Goal: Task Accomplishment & Management: Use online tool/utility

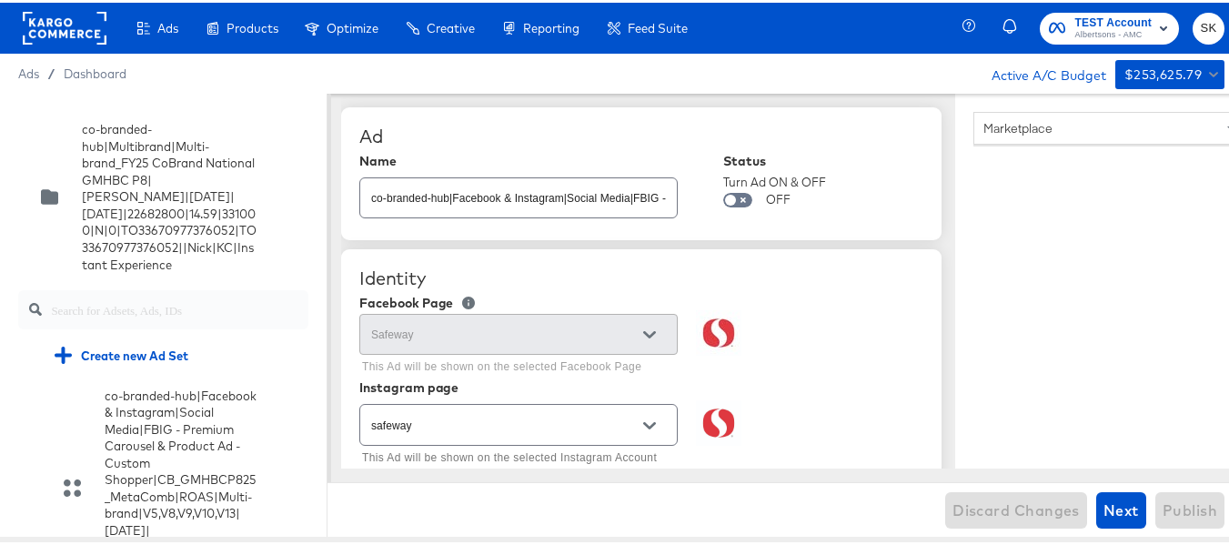
scroll to position [1391, 0]
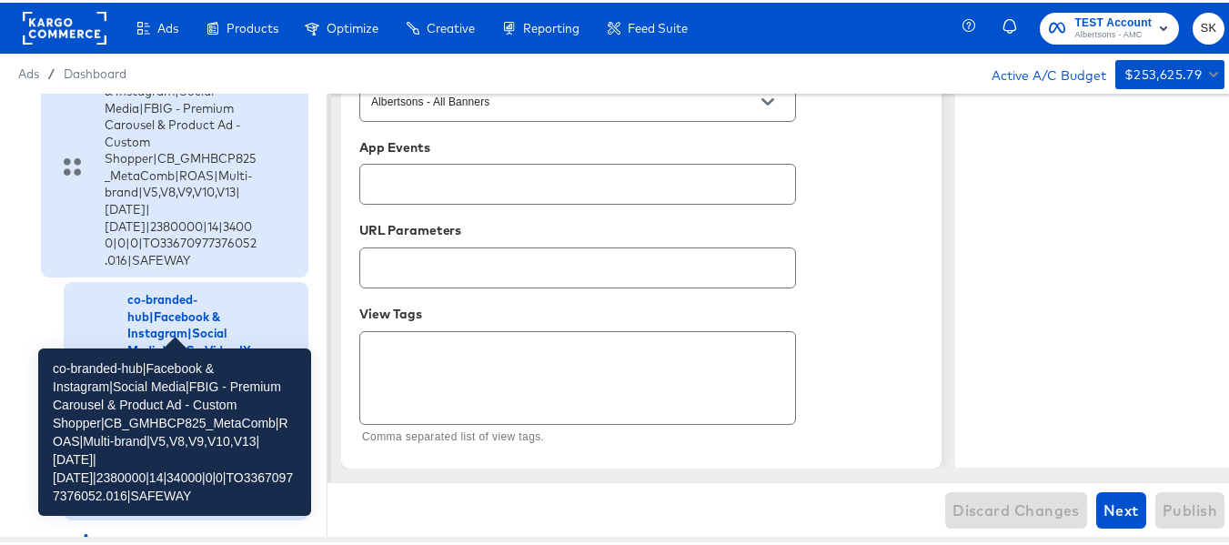
click at [211, 214] on div "co-branded-hub|Facebook & Instagram|Social Media|FBIG - Premium Carousel & Prod…" at bounding box center [182, 164] width 154 height 203
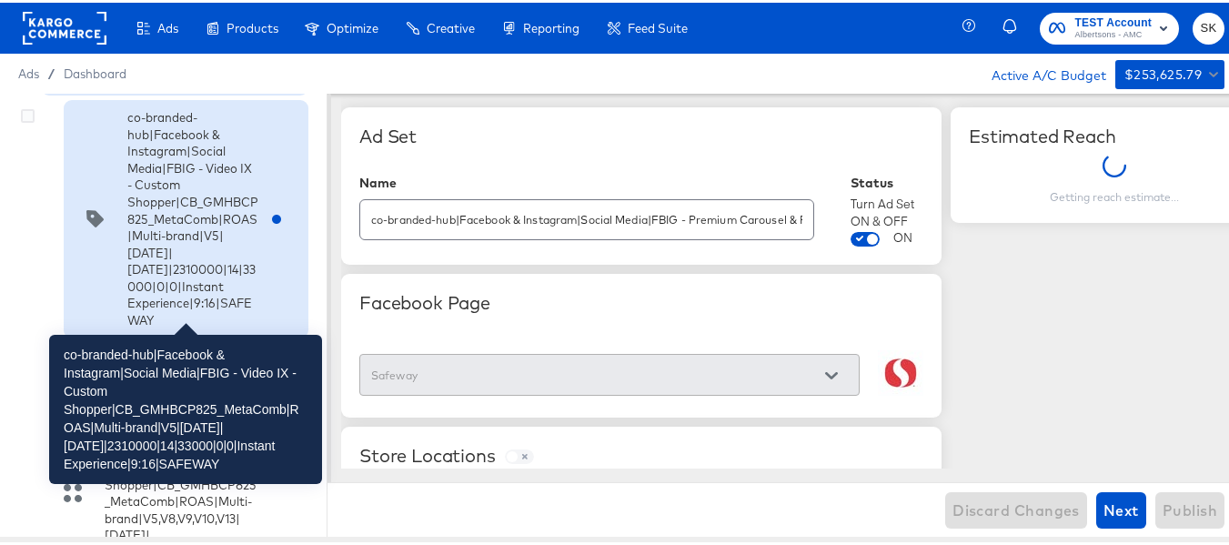
scroll to position [860, 0]
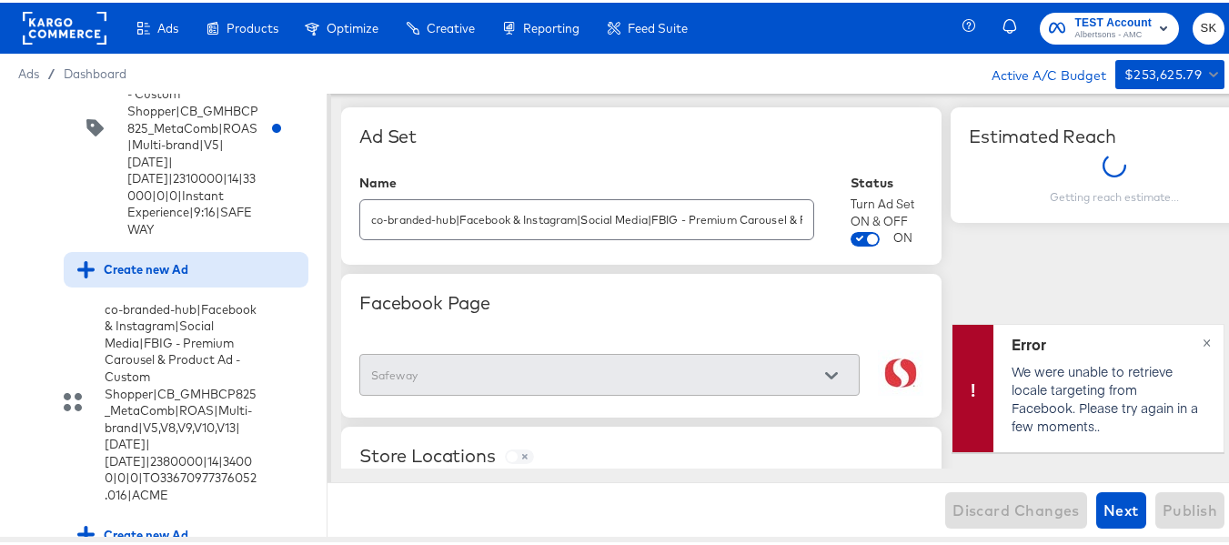
click at [161, 285] on div "Create new Ad" at bounding box center [186, 266] width 245 height 35
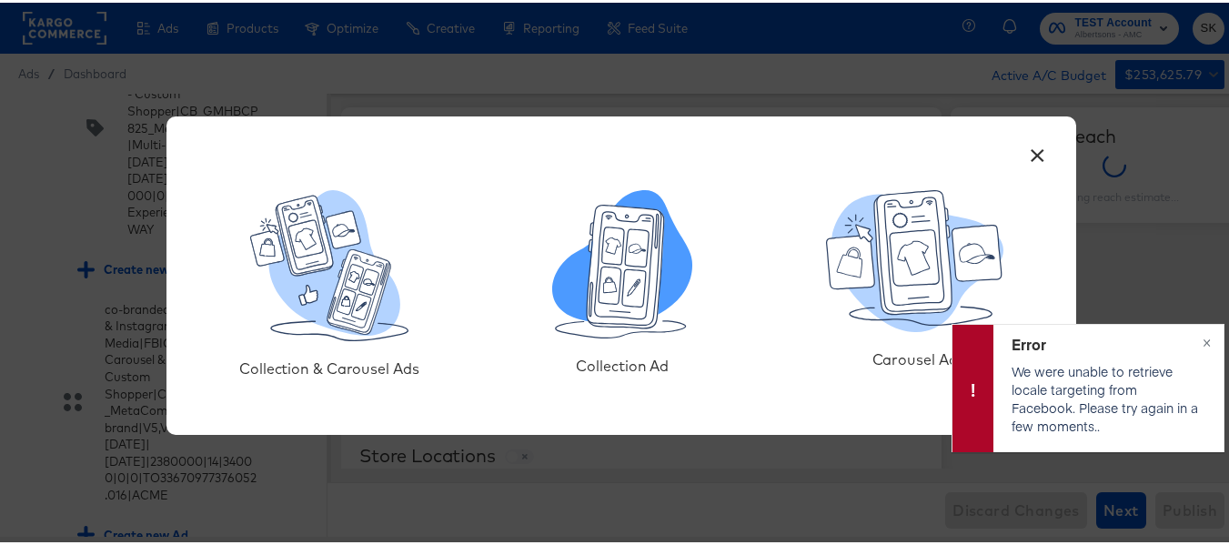
click at [643, 318] on icon at bounding box center [626, 263] width 77 height 123
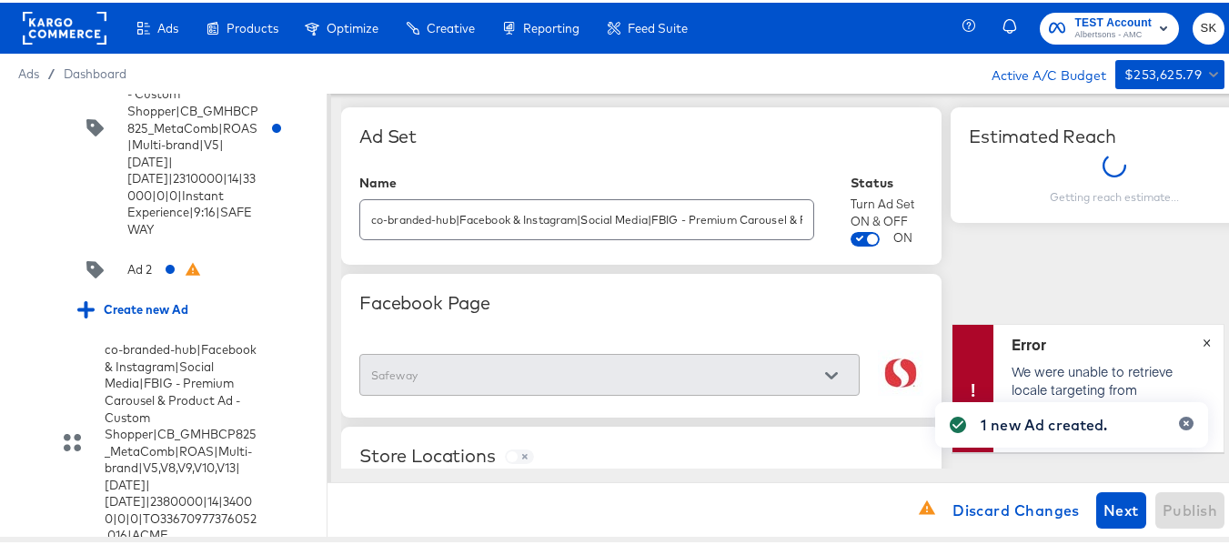
click at [1202, 339] on span "×" at bounding box center [1206, 337] width 8 height 21
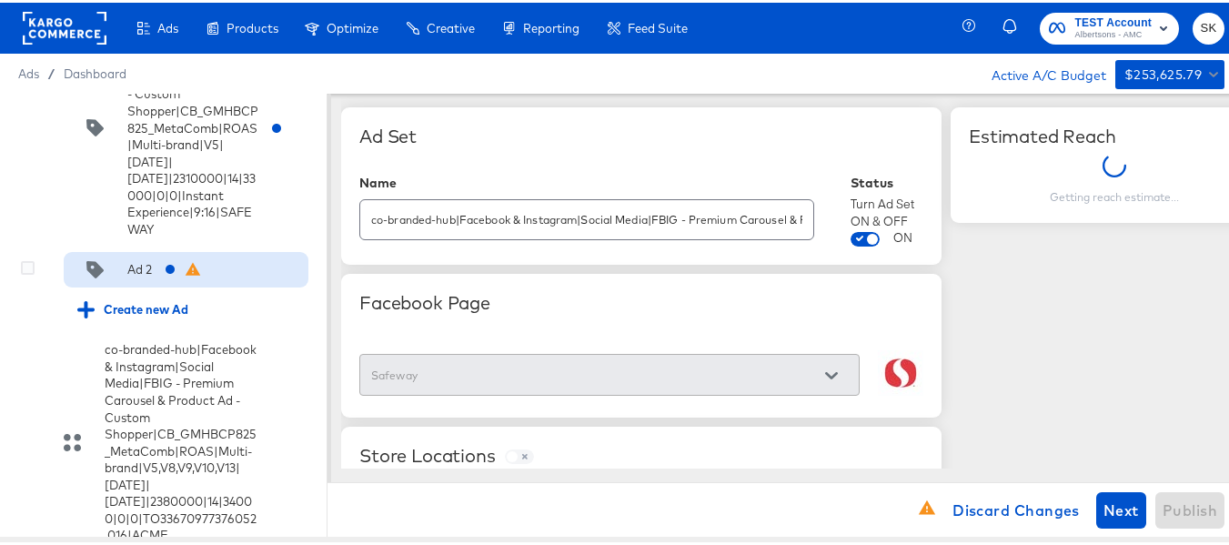
click at [155, 277] on div "Ad 2" at bounding box center [132, 267] width 111 height 18
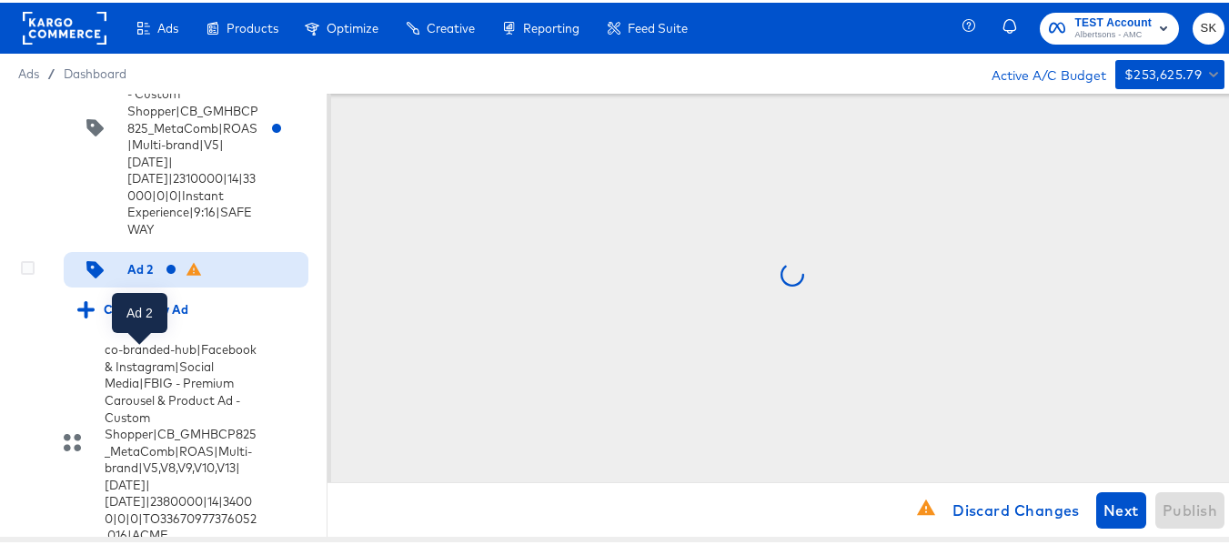
click at [135, 276] on div "Ad 2" at bounding box center [139, 266] width 25 height 17
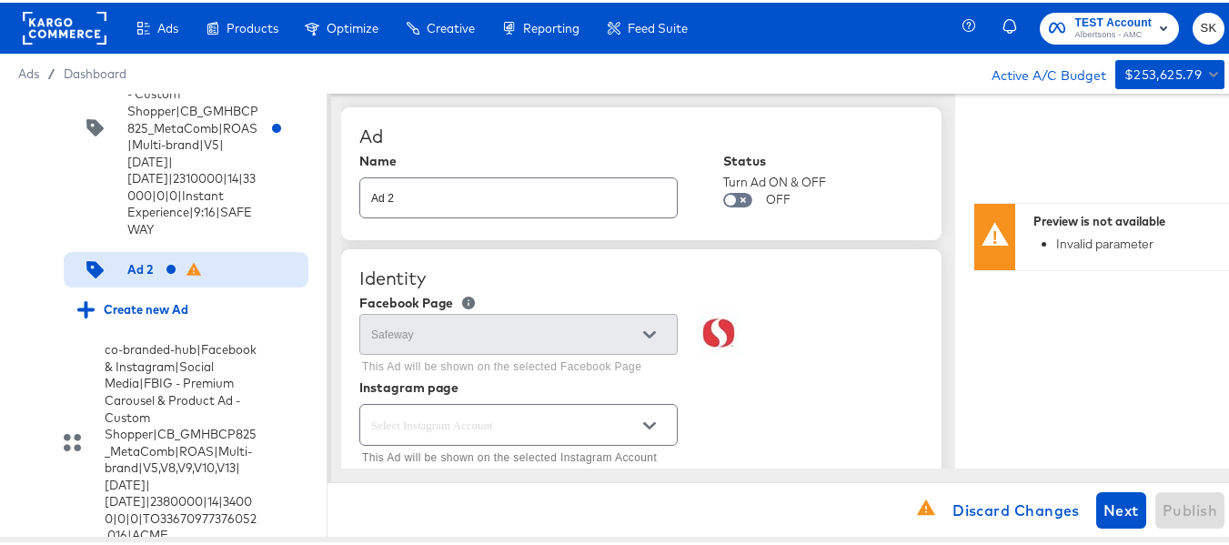
click at [487, 196] on input "Ad 2" at bounding box center [518, 187] width 317 height 39
paste input "co-branded-hub|Facebook & Instagram|Social Media|FBIG - Video IX - Custom Shopp…"
type input "co-branded-hub|Facebook & Instagram|Social Media|FBIG - Video IX - Custom Shopp…"
type textarea "x"
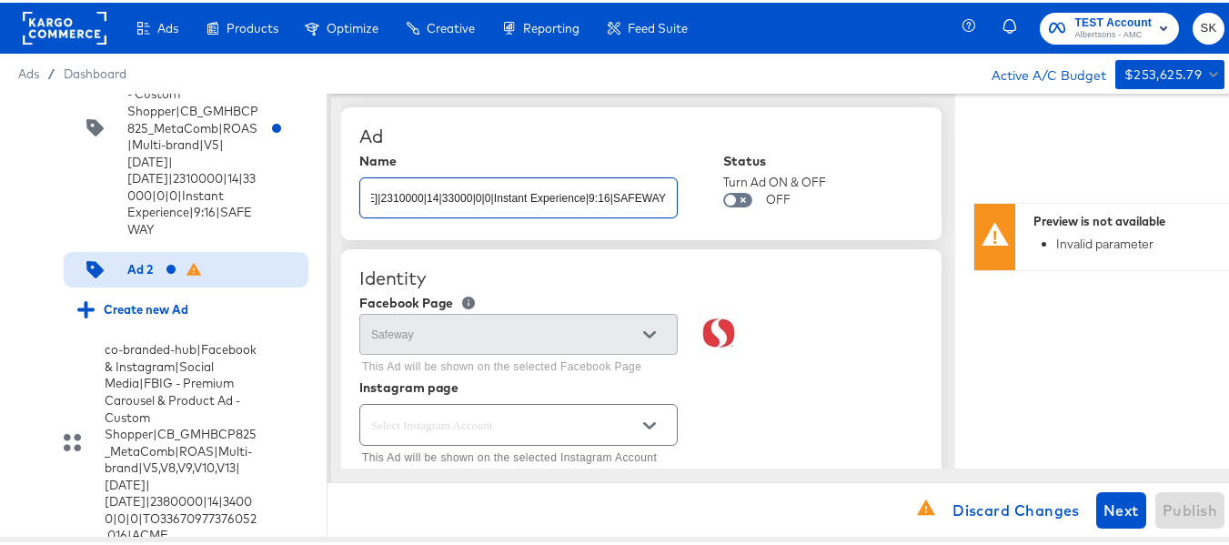
type textarea "x"
click at [634, 125] on div "Ad" at bounding box center [641, 134] width 564 height 22
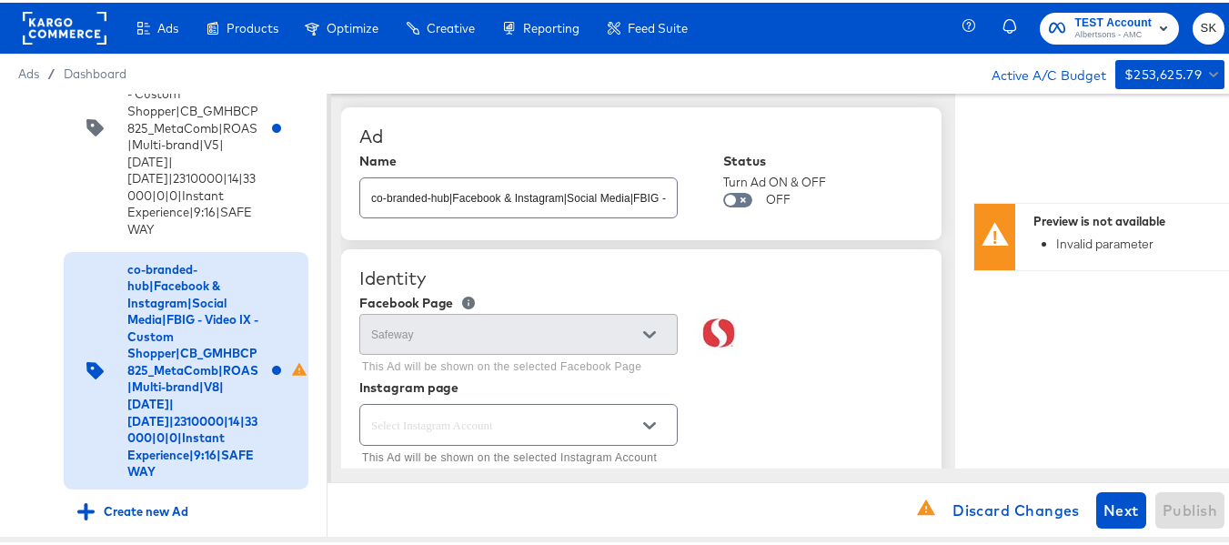
click at [508, 199] on input "co-branded-hub|Facebook & Instagram|Social Media|FBIG - Video IX - Custom Shopp…" at bounding box center [518, 187] width 317 height 39
click at [553, 135] on div "Ad" at bounding box center [641, 134] width 564 height 22
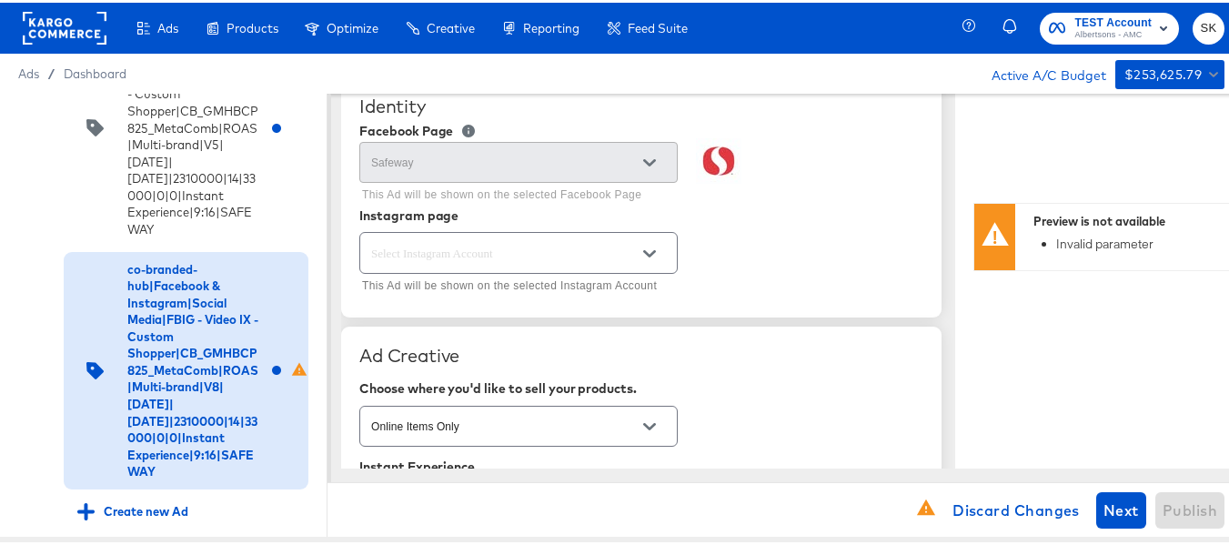
scroll to position [182, 0]
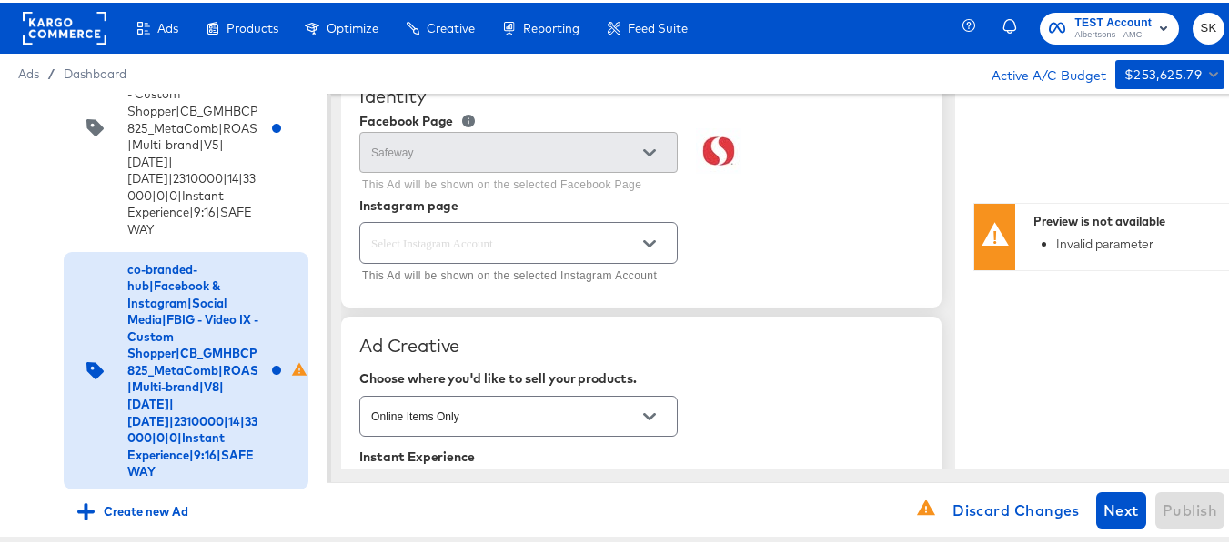
click at [647, 244] on icon "Open" at bounding box center [649, 241] width 13 height 13
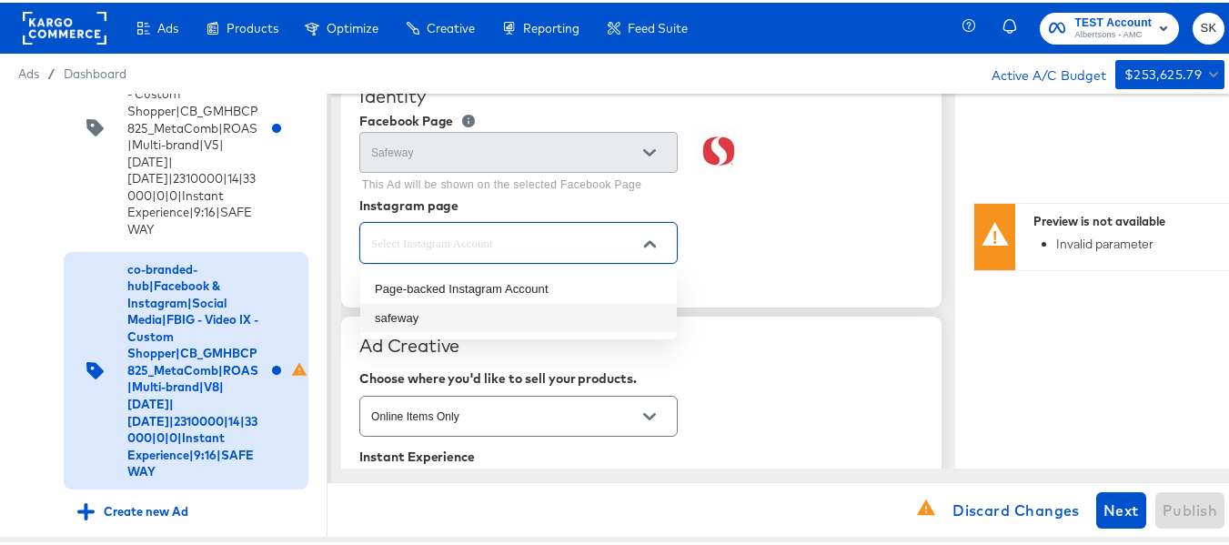
click at [422, 322] on li "safeway" at bounding box center [518, 315] width 317 height 29
type input "safeway"
type textarea "x"
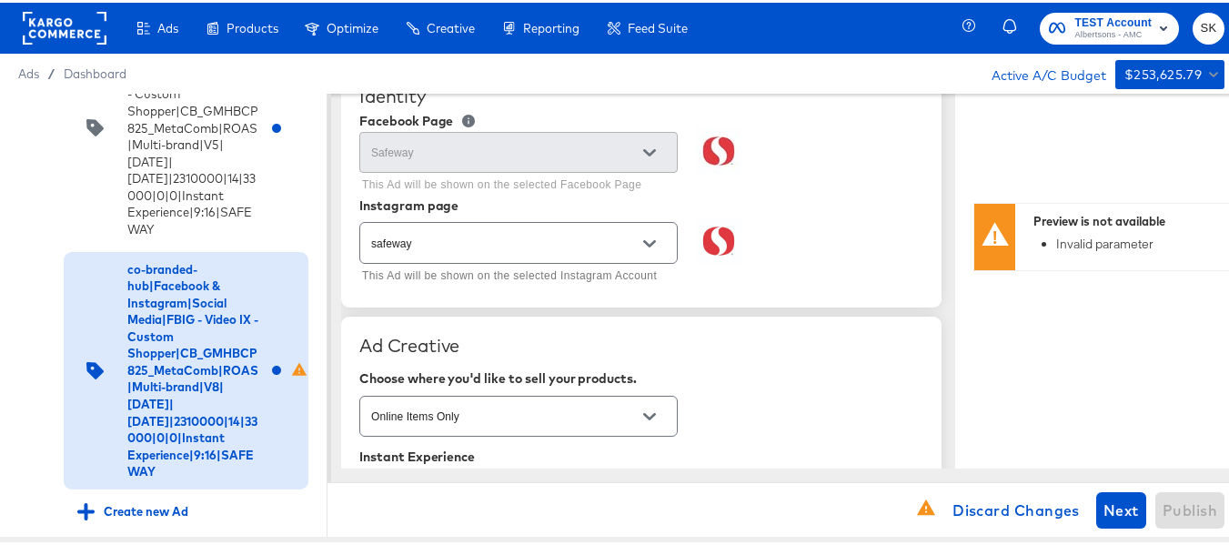
click at [756, 258] on div "safeway This Ad will be shown on the selected Instagram Account" at bounding box center [641, 251] width 564 height 70
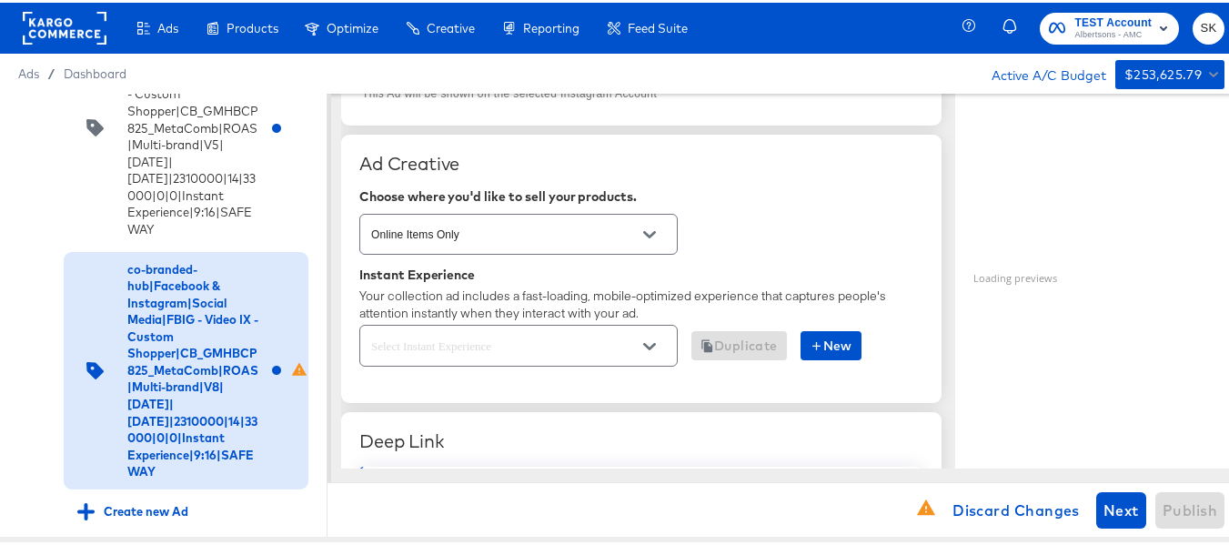
scroll to position [455, 0]
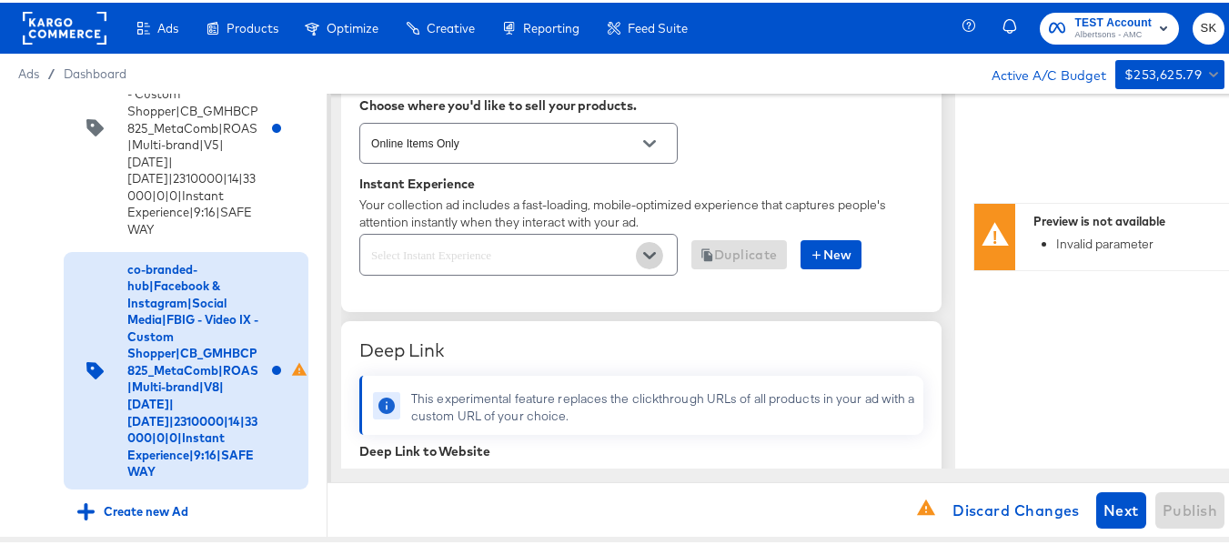
click at [647, 253] on icon "Open" at bounding box center [649, 252] width 13 height 7
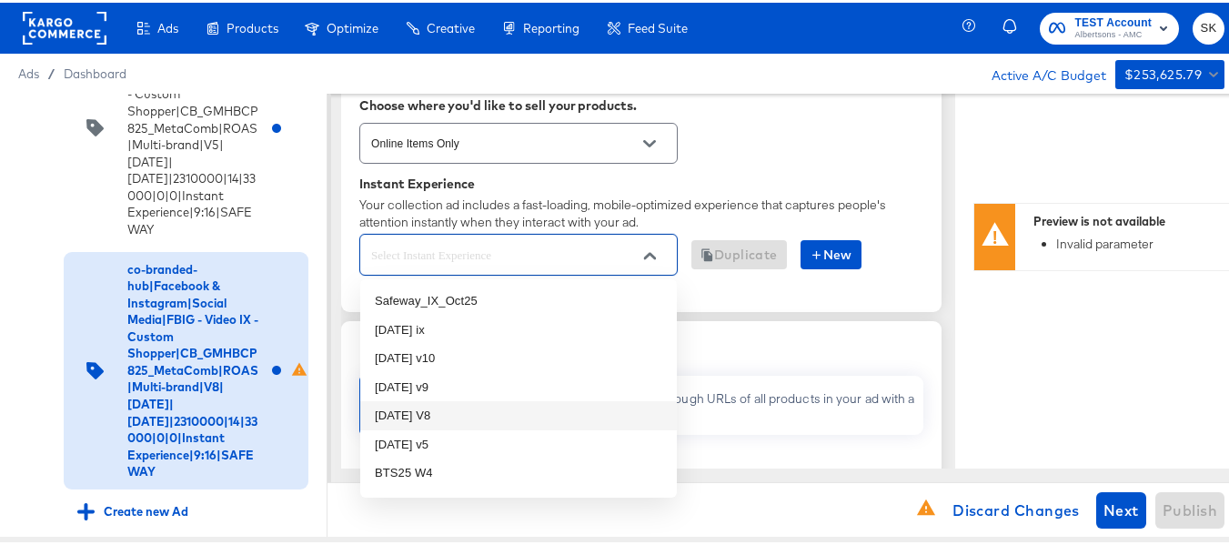
click at [423, 411] on li "[DATE] V8" at bounding box center [518, 412] width 317 height 29
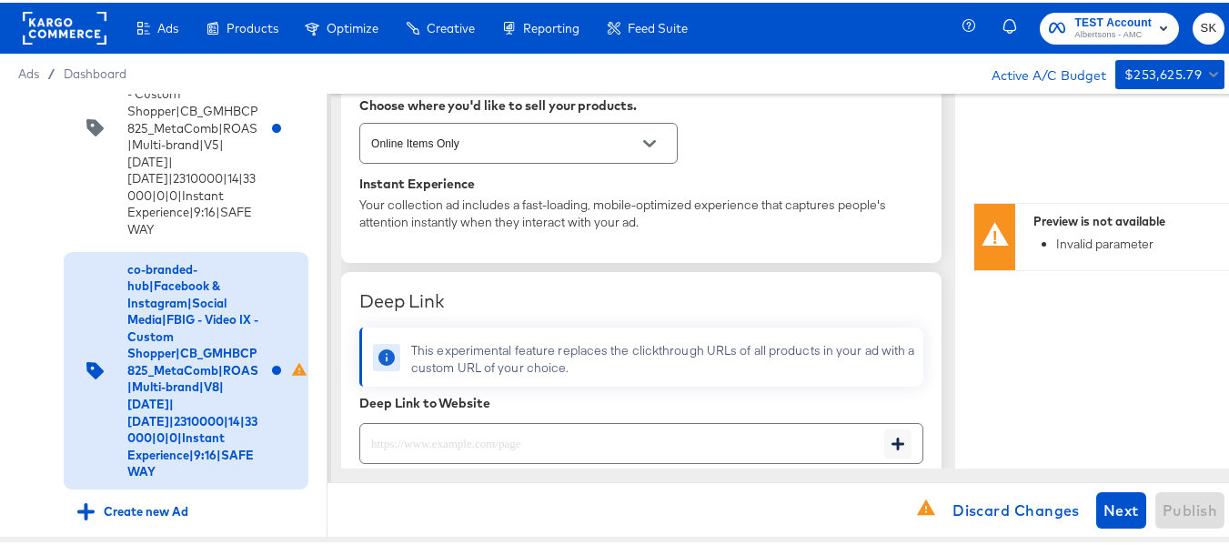
click at [824, 153] on div "Online Items Only" at bounding box center [641, 140] width 564 height 48
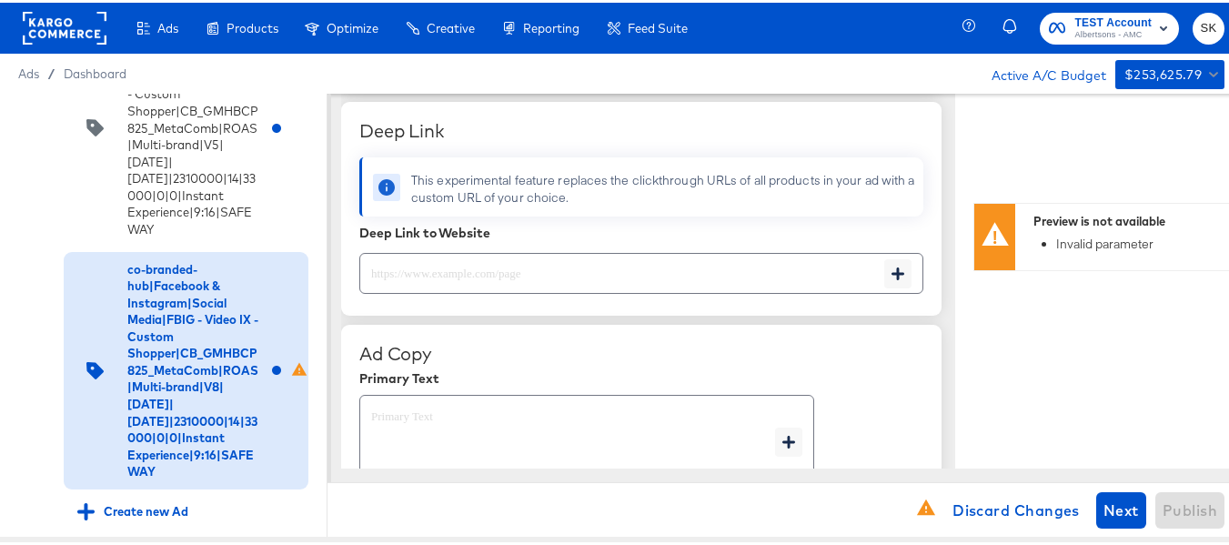
scroll to position [637, 0]
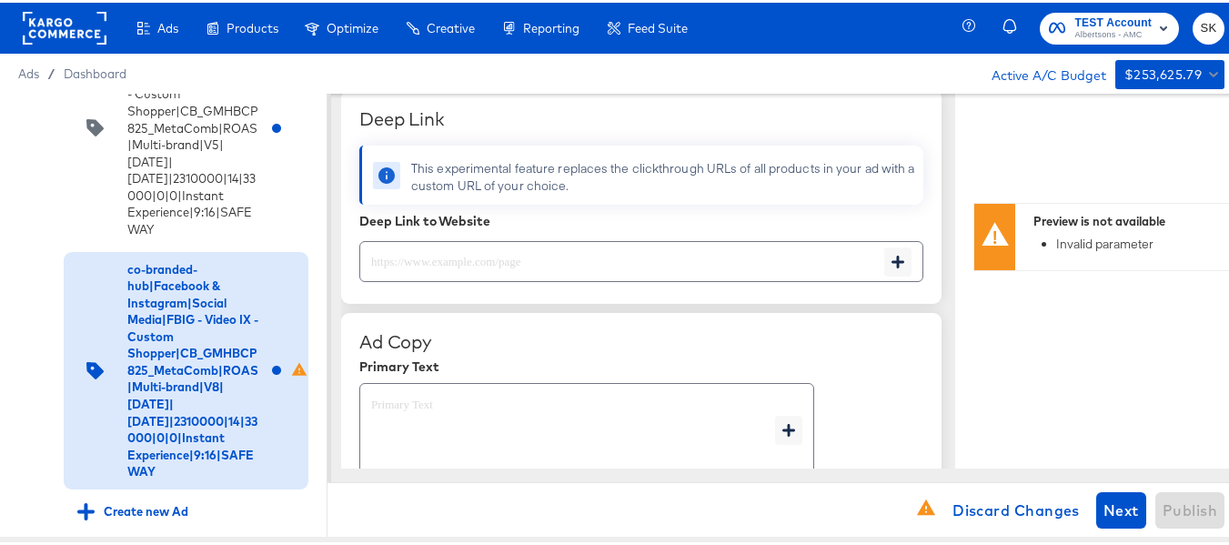
type textarea "x"
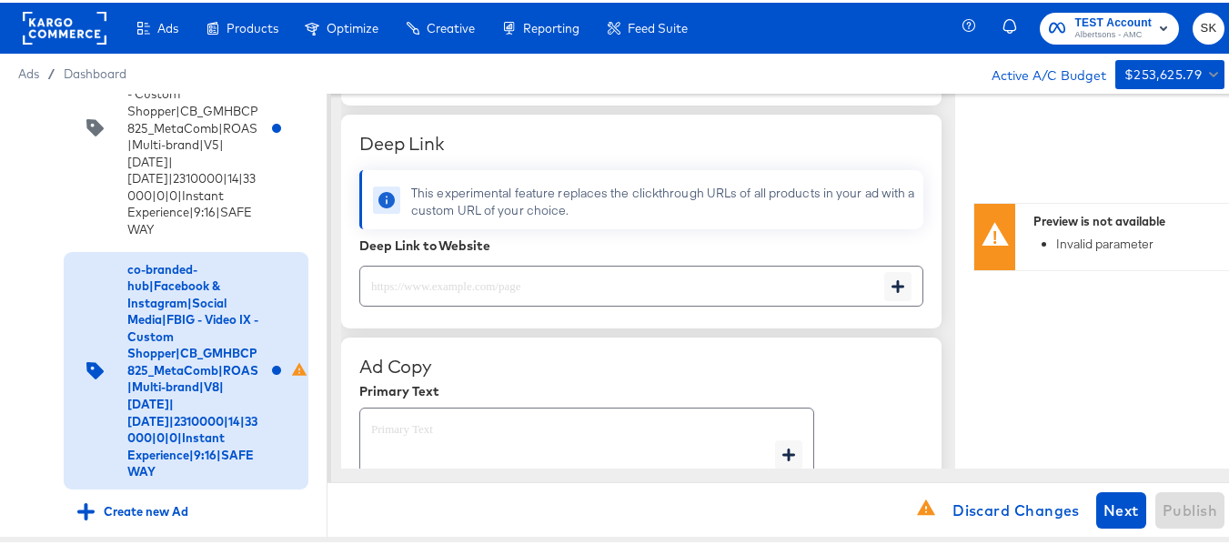
scroll to position [712, 0]
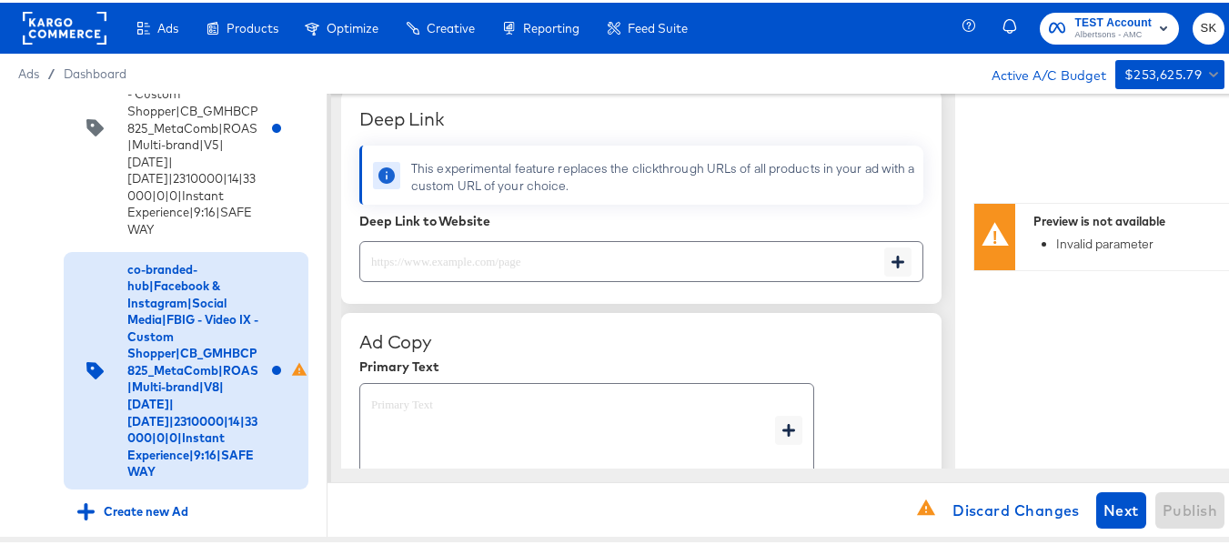
click at [641, 260] on input "text" at bounding box center [622, 251] width 524 height 39
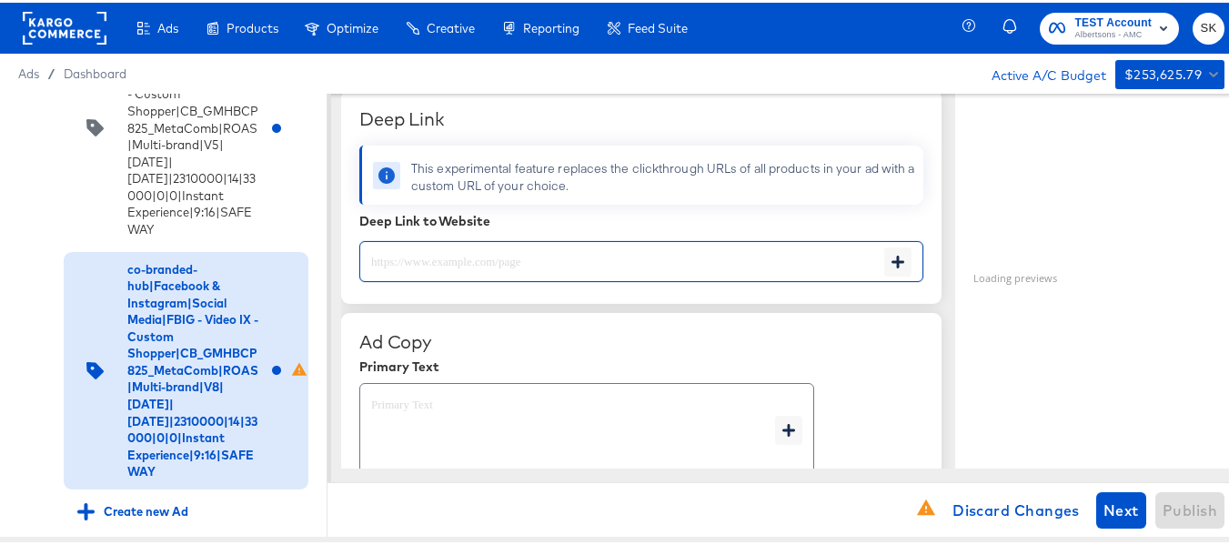
paste input "[URL][DOMAIN_NAME]"
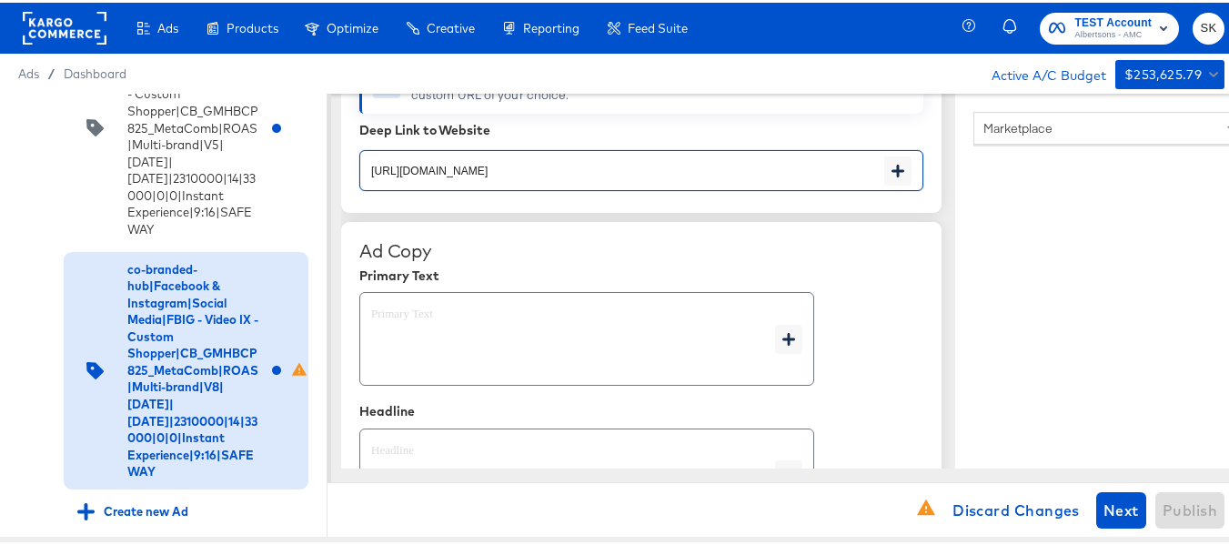
scroll to position [894, 0]
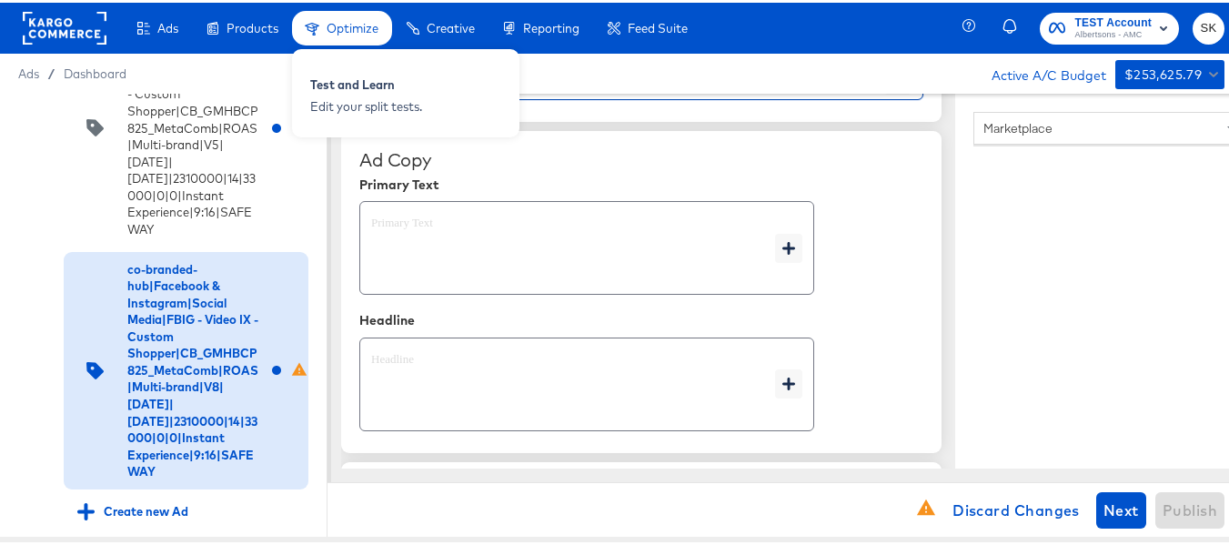
type input "[URL][DOMAIN_NAME]"
type textarea "x"
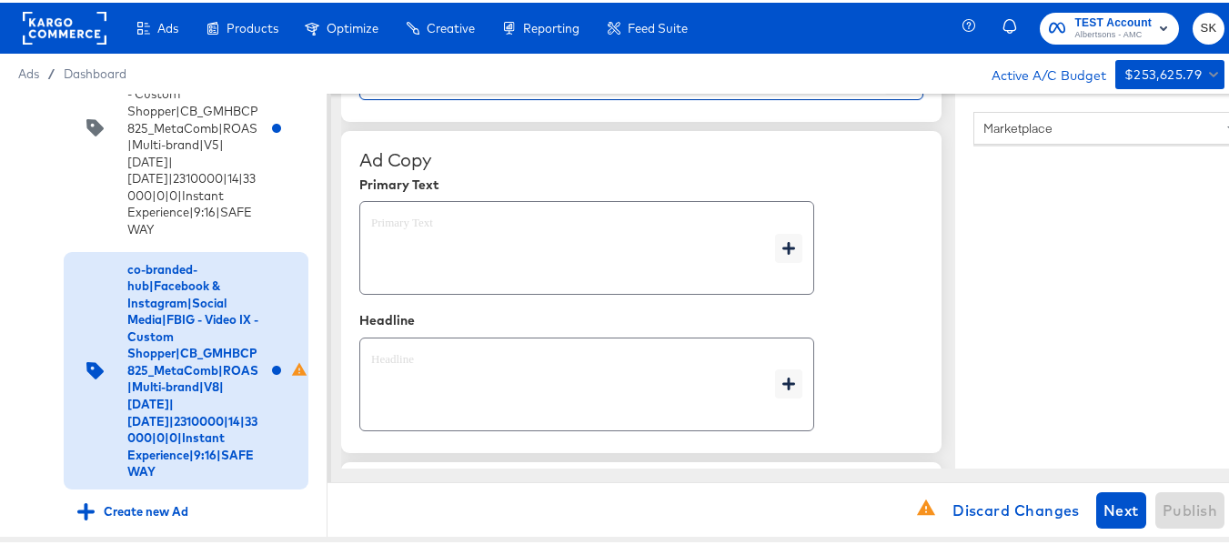
type textarea "x"
click at [457, 227] on textarea at bounding box center [573, 245] width 404 height 65
type textarea "x"
paste textarea "Shop your favorite brands for you and your home!"
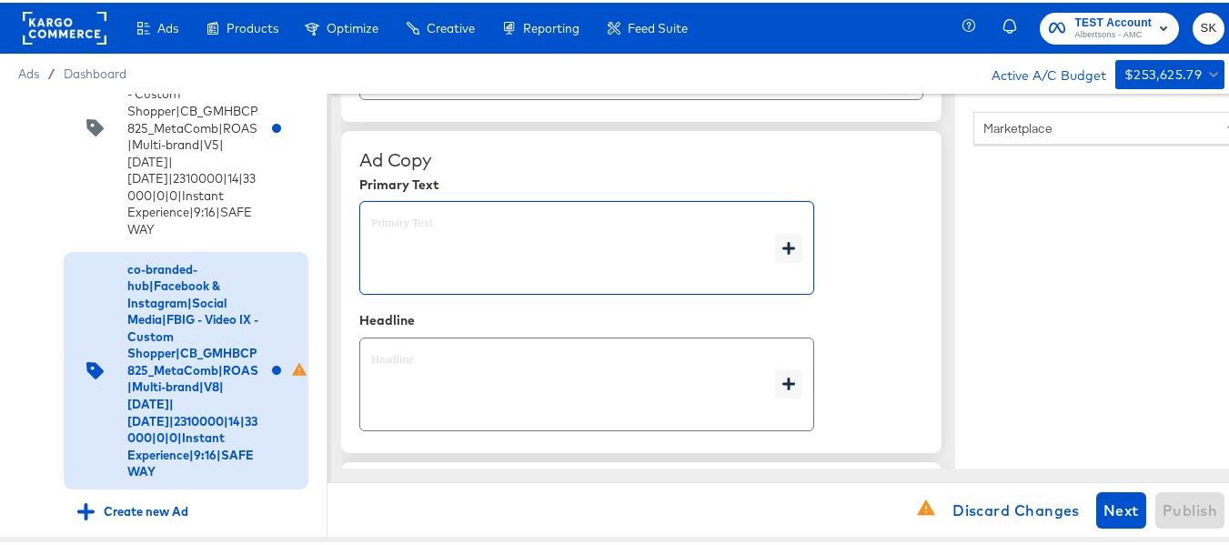
type textarea "Shop your favorite brands for you and your home!"
type textarea "x"
type textarea "Shop your favorite brands for you and your home!"
type textarea "x"
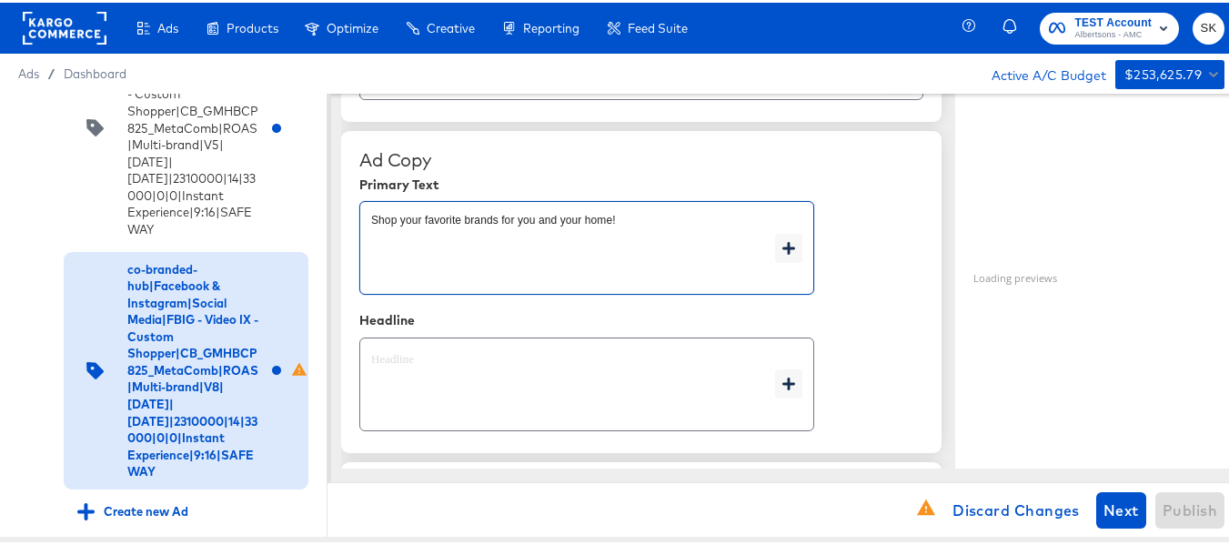
type textarea "x"
click at [438, 365] on textarea at bounding box center [573, 381] width 404 height 65
type textarea "x"
paste textarea "Explore latest arrivals"
type textarea "Explore latest arrivals"
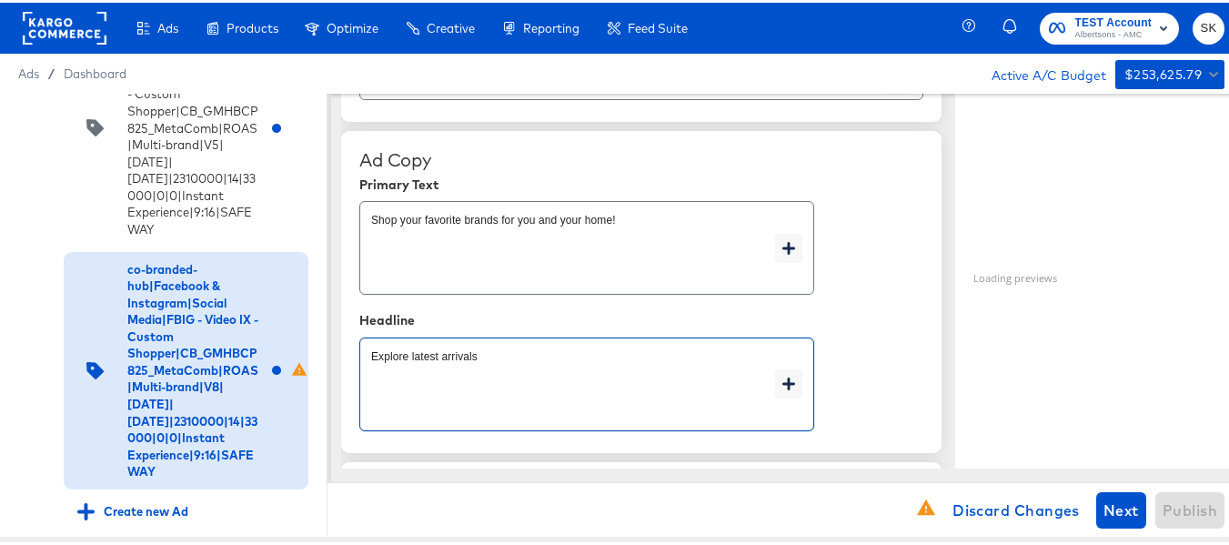
type textarea "x"
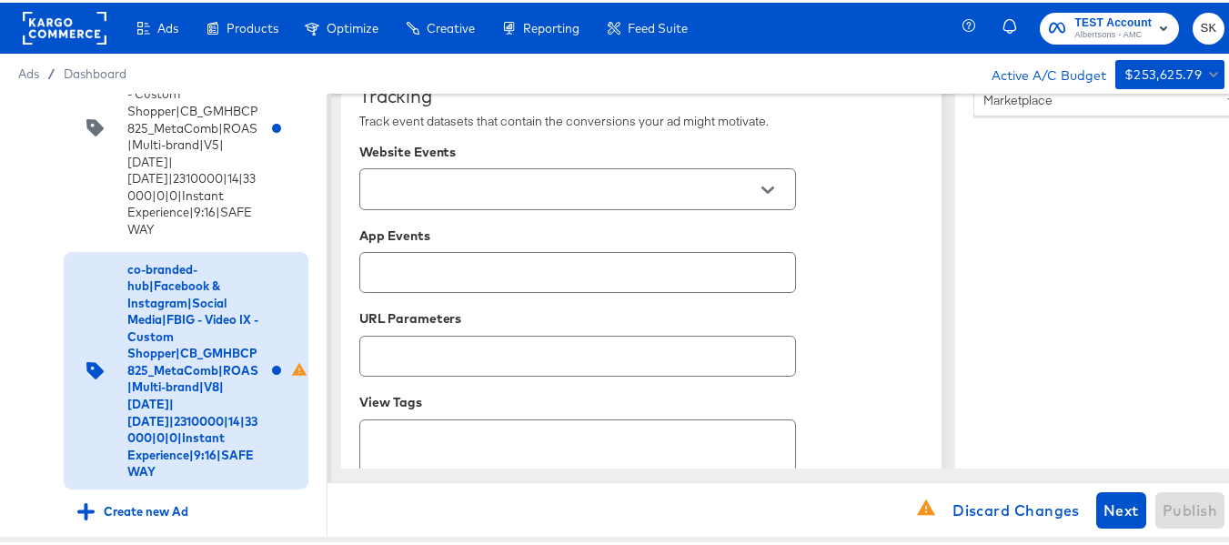
scroll to position [1258, 0]
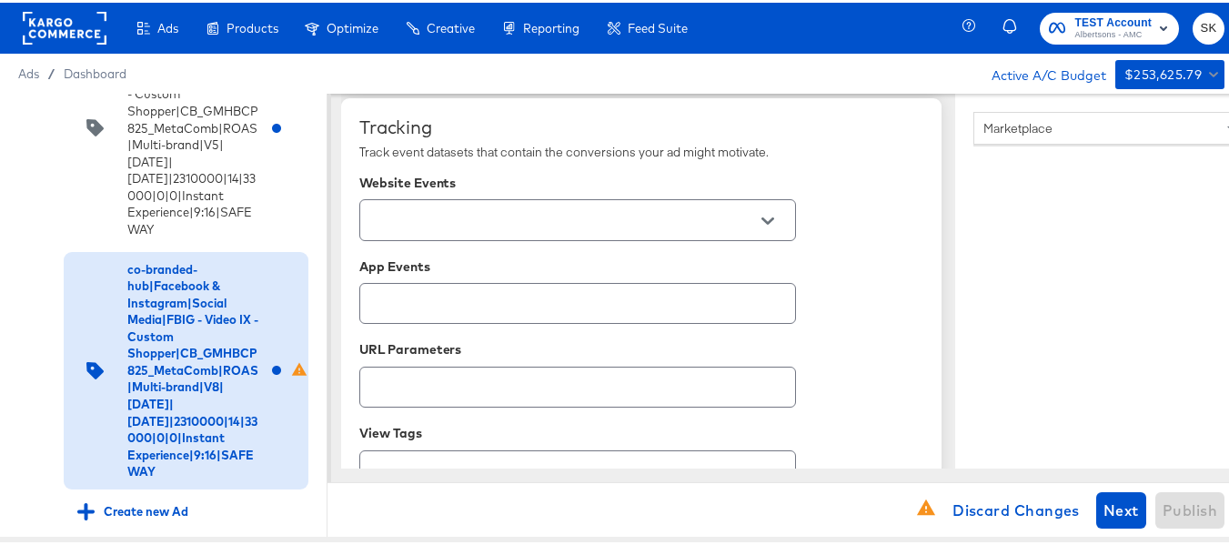
click at [763, 216] on icon "Open" at bounding box center [767, 218] width 13 height 7
type textarea "Explore latest arrivals"
type textarea "x"
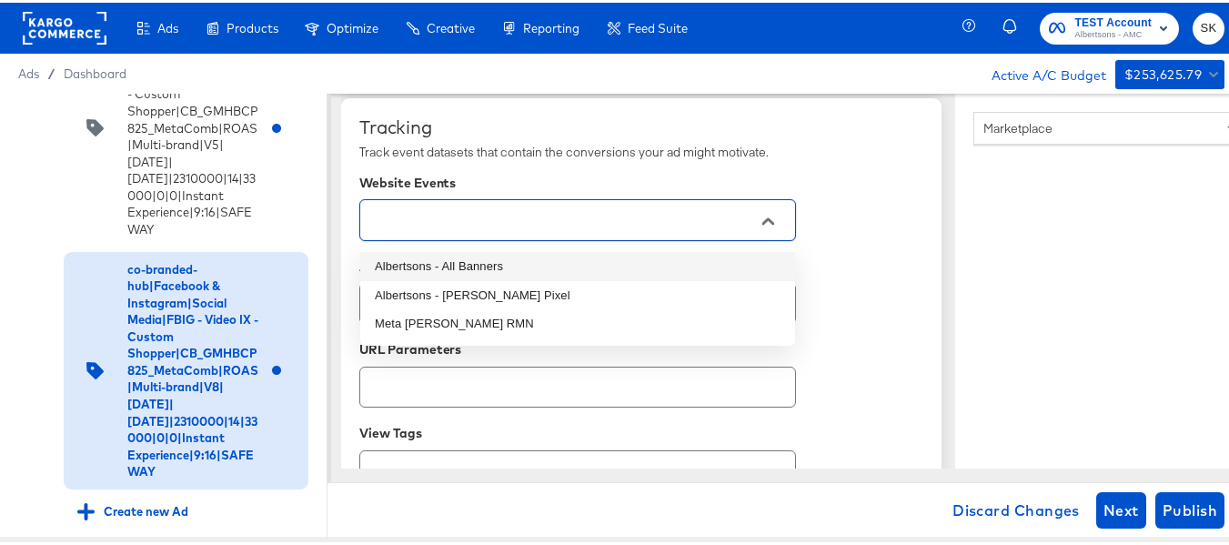
click at [492, 263] on li "Albertsons - All Banners" at bounding box center [577, 263] width 435 height 29
type textarea "x"
type input "Albertsons - All Banners"
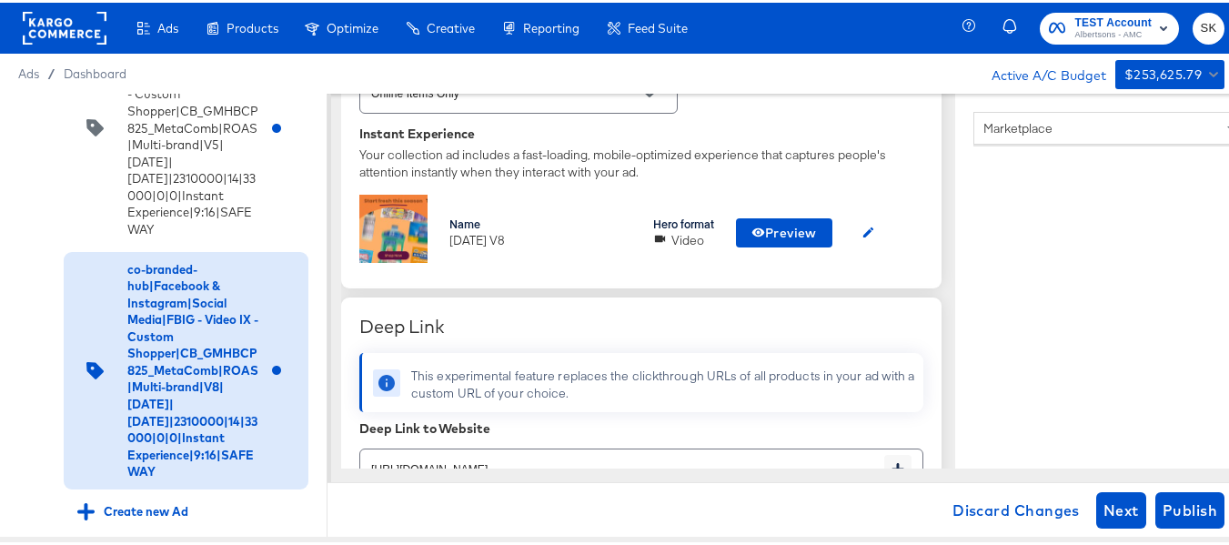
scroll to position [546, 0]
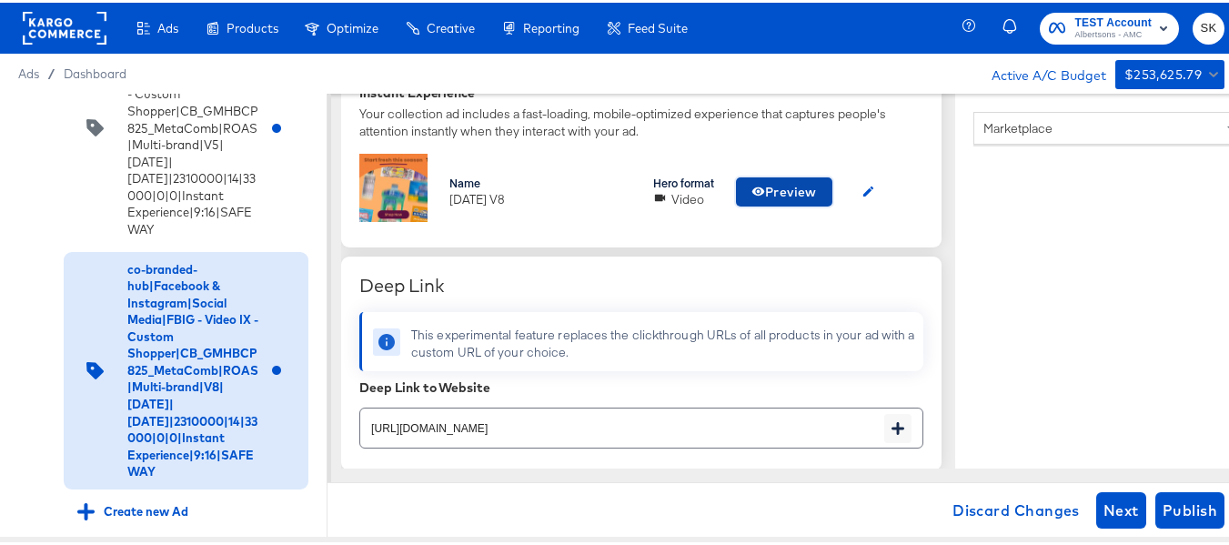
click at [815, 194] on span "Preview" at bounding box center [783, 189] width 65 height 23
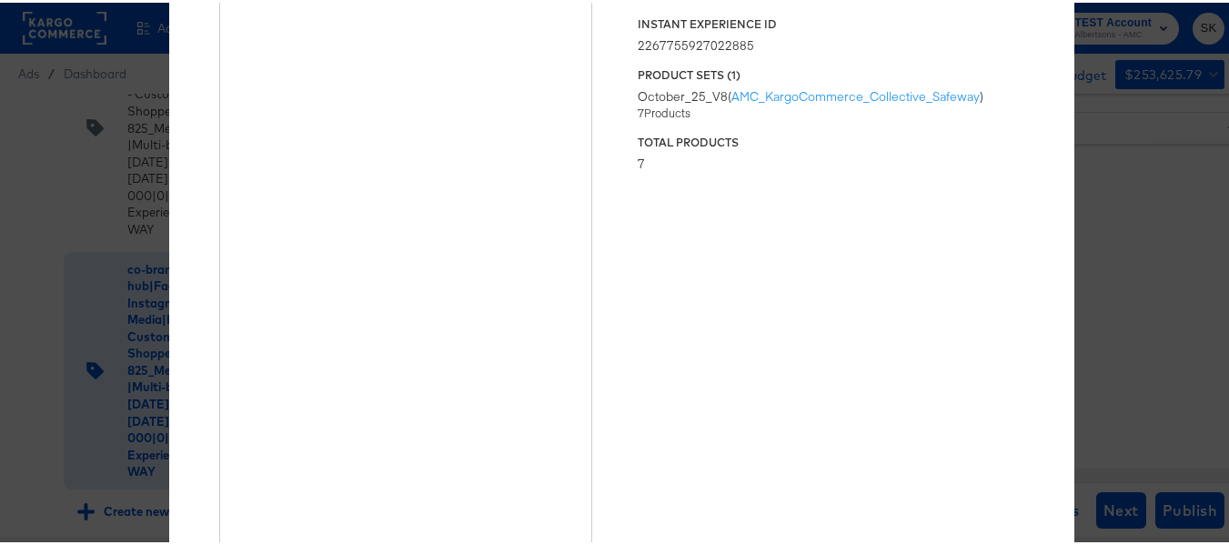
click at [1128, 140] on div "× Previewing ' [DATE] V8 ' Status Published Instant Experience ID 2267755927022…" at bounding box center [621, 272] width 1242 height 545
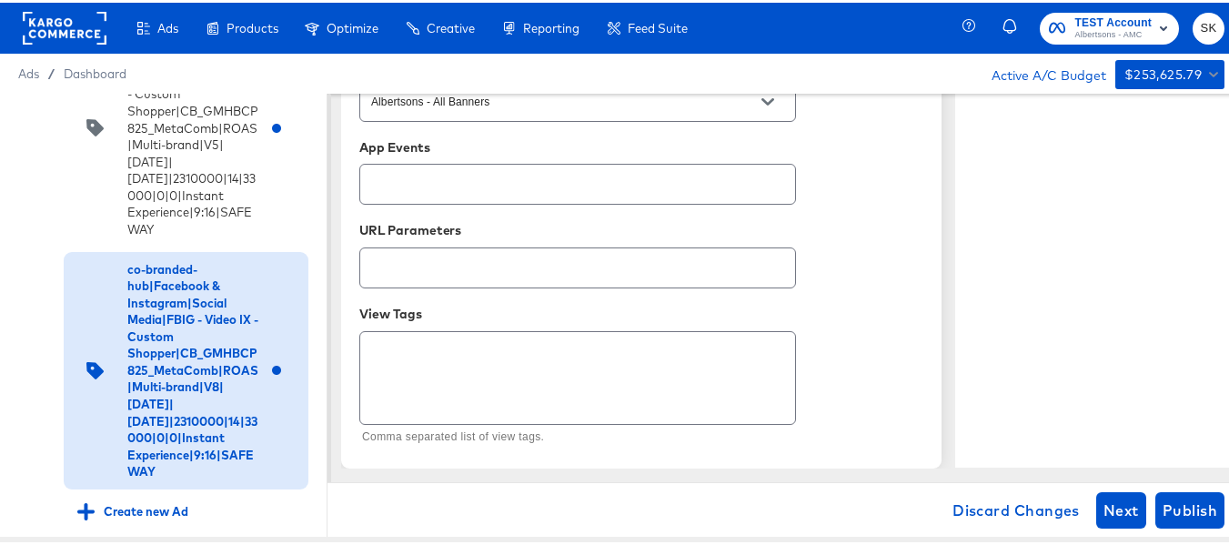
scroll to position [1, 0]
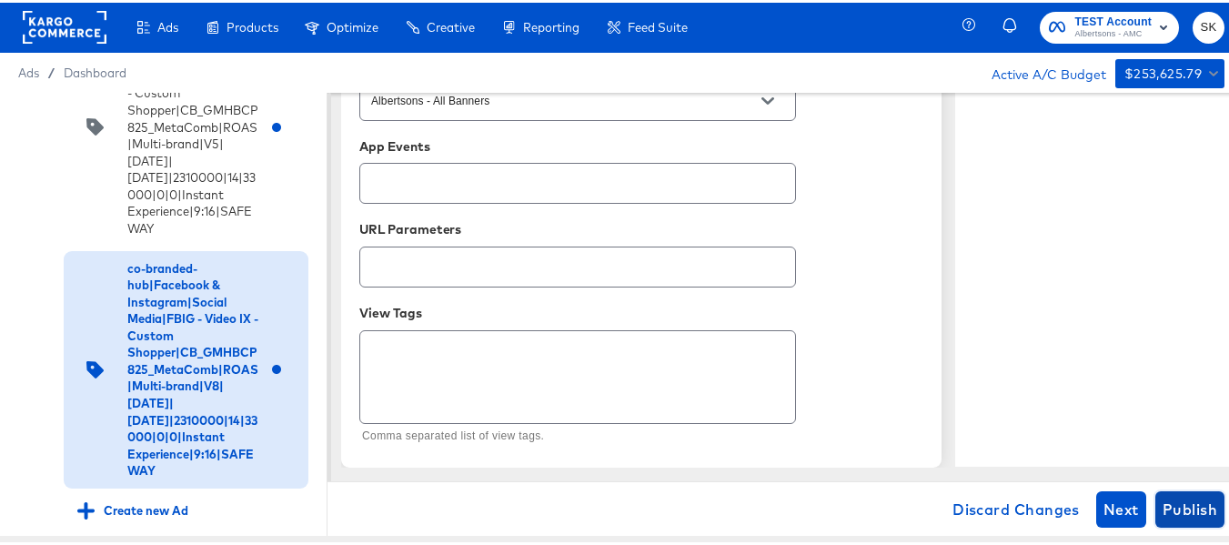
click at [1168, 520] on button "Publish" at bounding box center [1189, 506] width 69 height 36
type textarea "x"
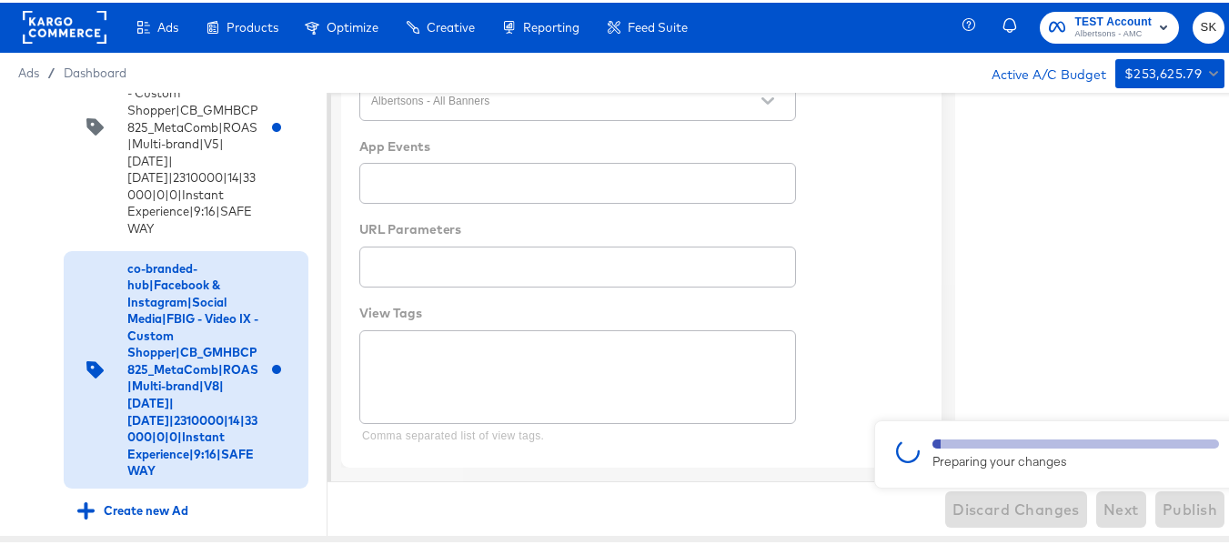
type textarea "x"
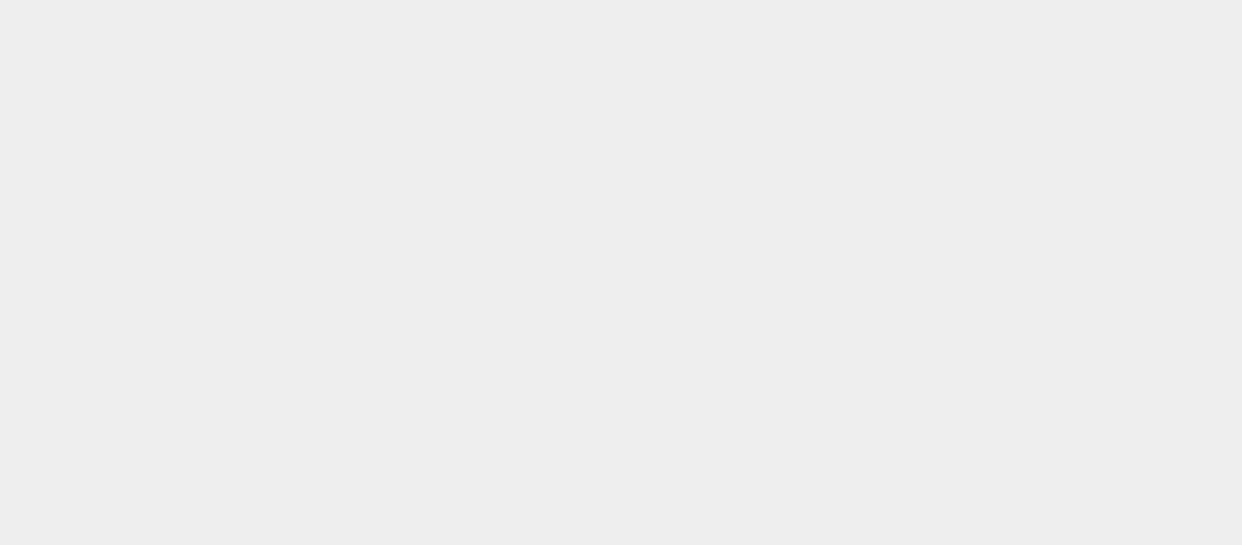
scroll to position [0, 0]
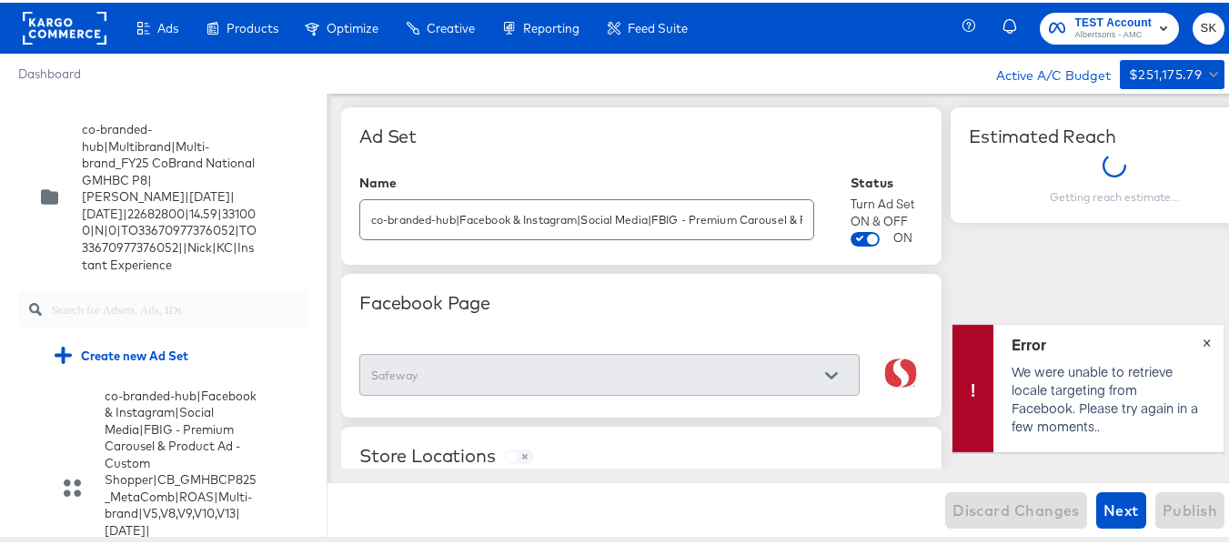
click at [1202, 341] on span "×" at bounding box center [1206, 337] width 8 height 21
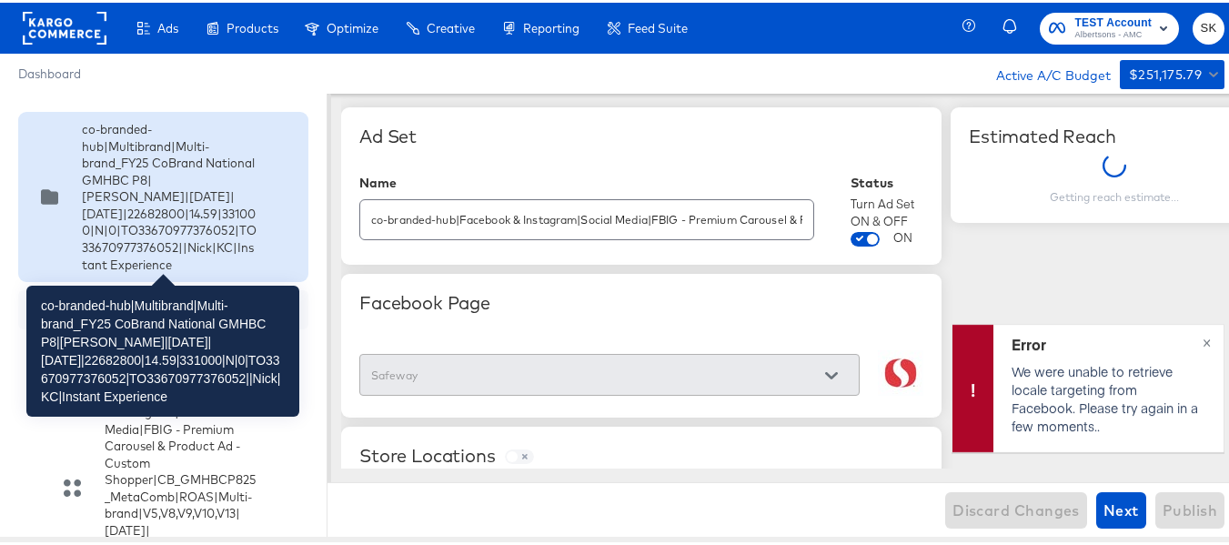
click at [184, 210] on div "co-branded-hub|Multibrand|Multi-brand_FY25 CoBrand National GMHBC P8|[PERSON_NA…" at bounding box center [170, 194] width 176 height 152
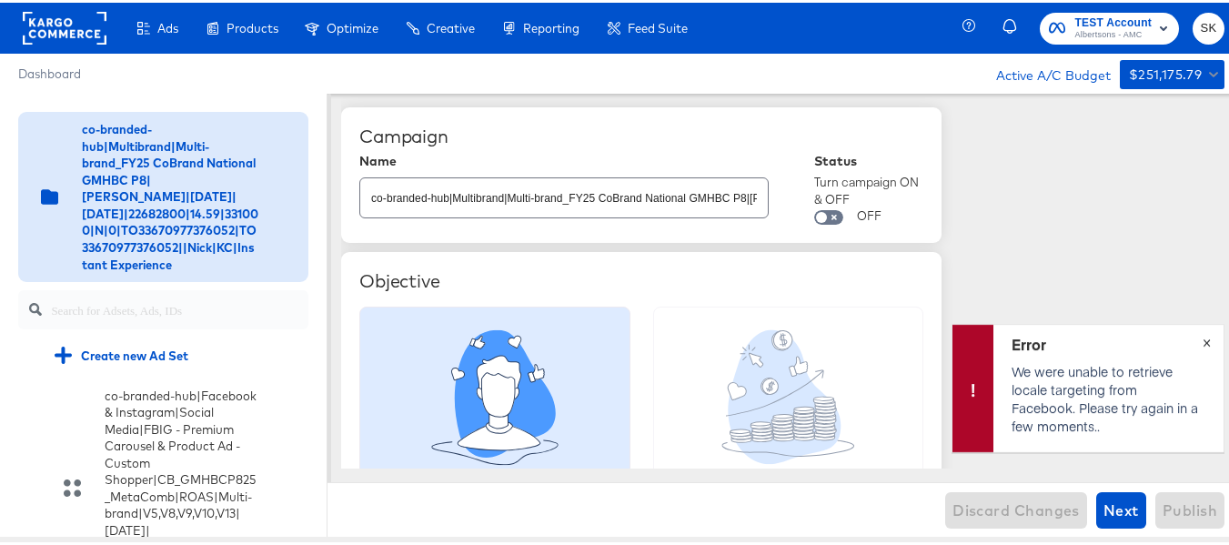
click at [1202, 337] on span "×" at bounding box center [1206, 337] width 8 height 21
